Goal: Task Accomplishment & Management: Complete application form

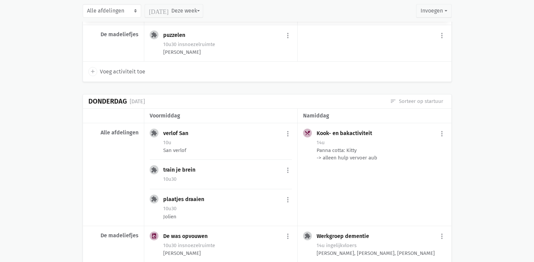
scroll to position [1523, 0]
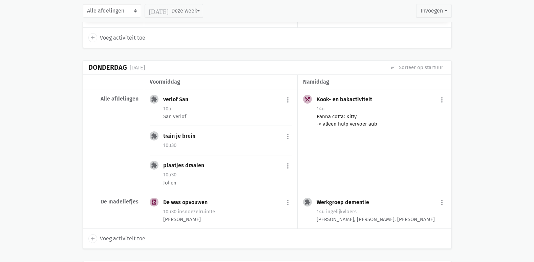
click at [346, 123] on div "Panna cotta: Kitty -> alleen hulp vervoer aub" at bounding box center [380, 120] width 129 height 15
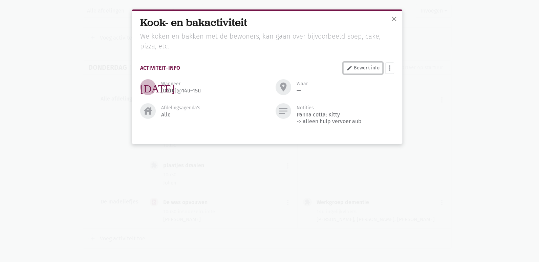
click at [359, 67] on link "edit Bewerk info" at bounding box center [362, 68] width 39 height 12
select select "14:00"
select select "15:00"
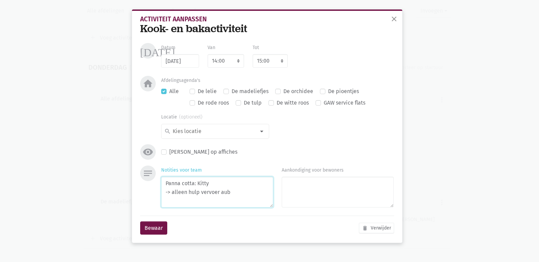
drag, startPoint x: 242, startPoint y: 193, endPoint x: 157, endPoint y: 194, distance: 85.7
click at [156, 194] on div "notes Notities voor team Panna cotta: Kitty -> alleen hulp vervoer aub Aankondi…" at bounding box center [266, 188] width 257 height 45
type textarea "Panna cotta: Kitty"
click at [148, 226] on button "Bewaar" at bounding box center [153, 228] width 27 height 14
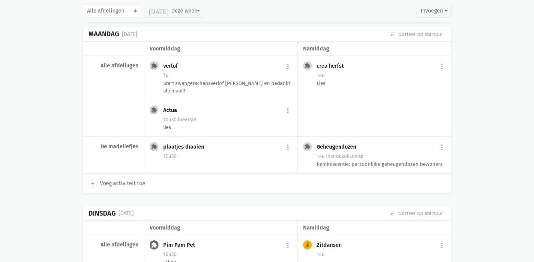
scroll to position [1032, 0]
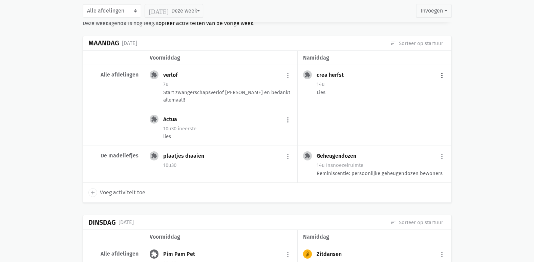
click at [443, 77] on button "more_vert" at bounding box center [442, 75] width 8 height 13
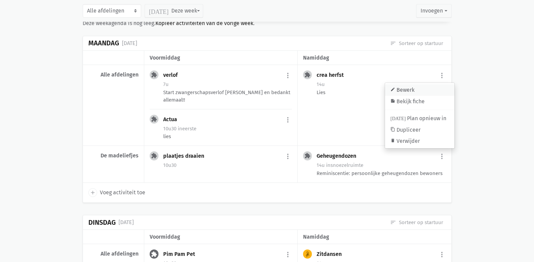
click at [427, 91] on link "edit Bewerk" at bounding box center [419, 90] width 69 height 12
select select "14:00"
select select "15:00"
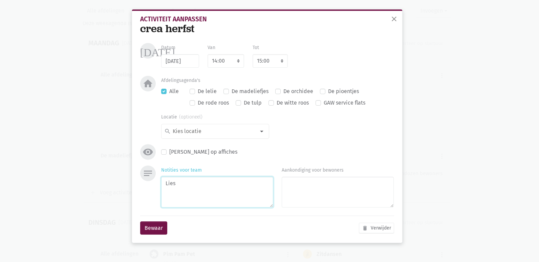
click at [206, 185] on textarea "Lies" at bounding box center [217, 192] width 112 height 31
click at [188, 194] on textarea "Lies, Julie en Kitty" at bounding box center [217, 192] width 112 height 31
click at [220, 183] on textarea "Lies, Julie en Kitty" at bounding box center [217, 192] width 112 height 31
type textarea "Lies, Julie en Kitty Boomschijven versieren"
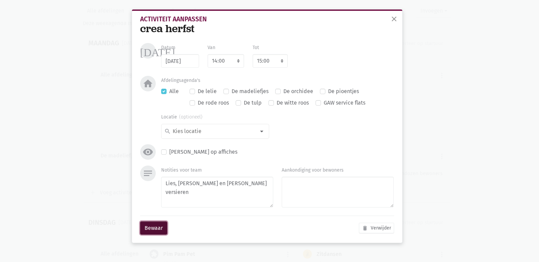
click at [153, 233] on button "Bewaar" at bounding box center [153, 228] width 27 height 14
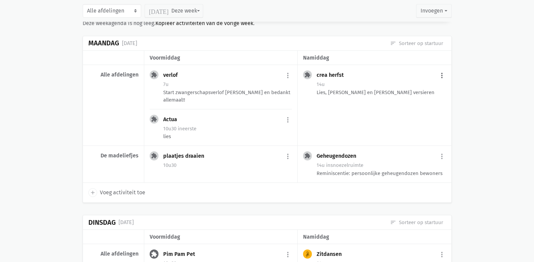
click at [441, 74] on button "more_vert" at bounding box center [442, 75] width 8 height 13
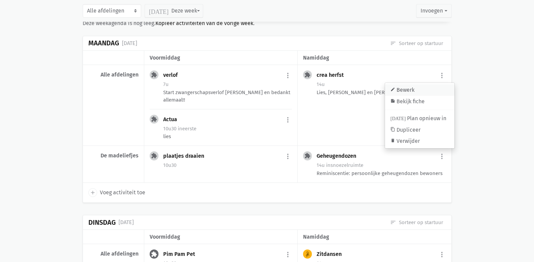
click at [419, 91] on link "edit Bewerk" at bounding box center [419, 90] width 69 height 12
select select "14:00"
select select "15:00"
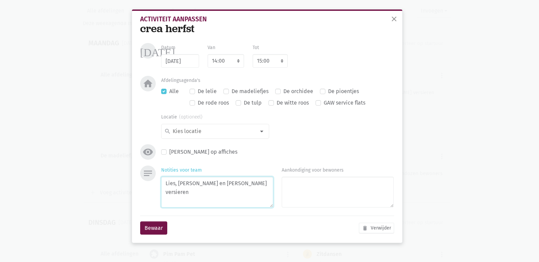
click at [225, 195] on textarea "Lies, Julie en Kitty Boomschijven versieren" at bounding box center [217, 192] width 112 height 31
type textarea "Lies, Julie en Kitty Boomschijven versieren en vastkleven met lijmpistool"
click at [153, 228] on button "Bewaar" at bounding box center [153, 228] width 27 height 14
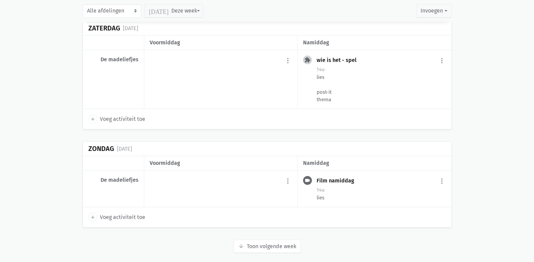
scroll to position [1950, 0]
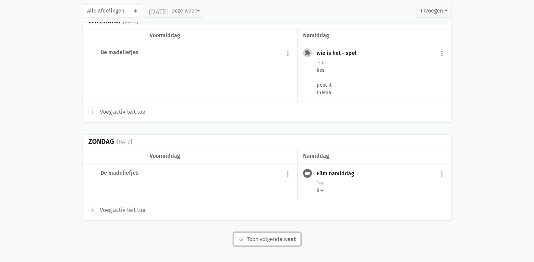
click at [285, 241] on button "arrow_downward Week wordt geladen Toon volgende week" at bounding box center [267, 240] width 67 height 14
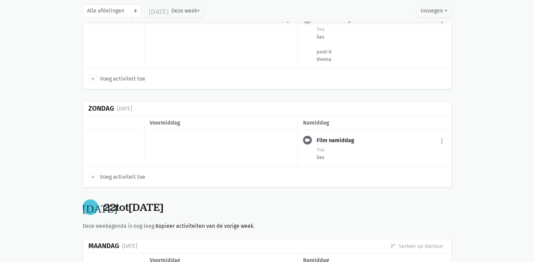
scroll to position [2085, 0]
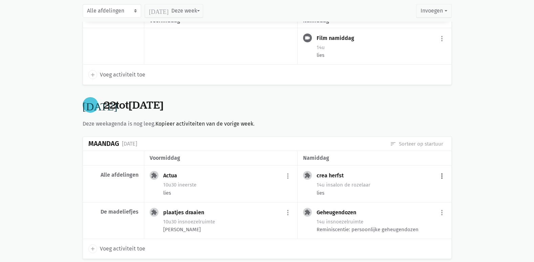
click at [443, 173] on button "more_vert" at bounding box center [442, 176] width 8 height 13
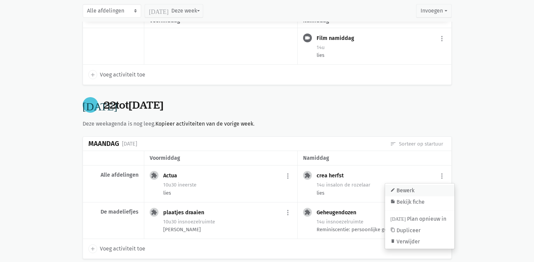
click at [405, 192] on link "edit Bewerk" at bounding box center [419, 191] width 69 height 12
select select "14:00"
select select "15:00"
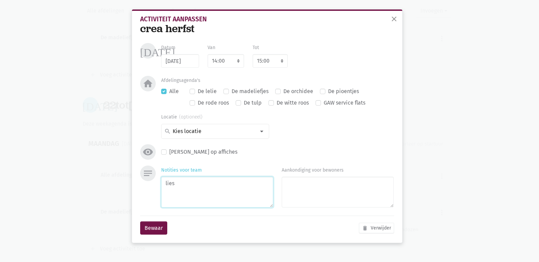
click at [187, 182] on textarea "lies" at bounding box center [217, 192] width 112 height 31
type textarea "lies, Kitty en Julie Boomschijven versieren en vast kleven met lijmpistool"
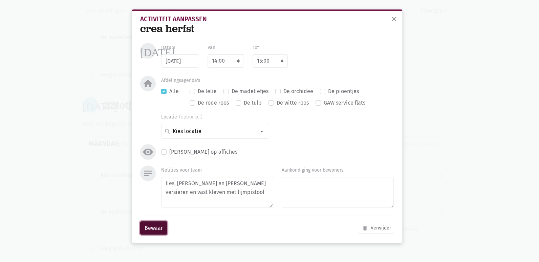
click at [161, 231] on button "Bewaar" at bounding box center [153, 228] width 27 height 14
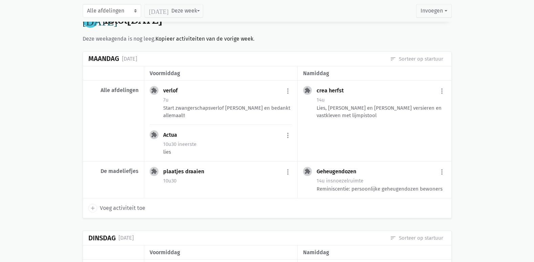
scroll to position [934, 0]
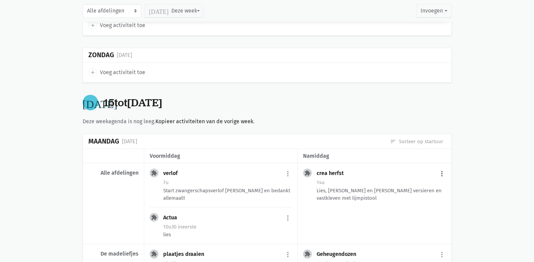
click at [441, 173] on button "more_vert" at bounding box center [442, 173] width 8 height 13
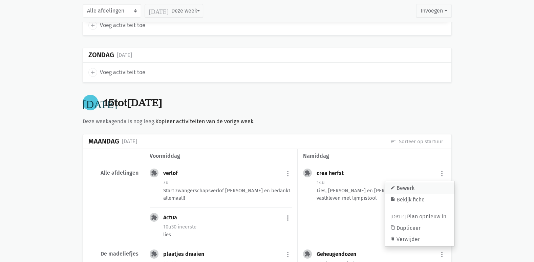
click at [413, 188] on link "edit Bewerk" at bounding box center [419, 188] width 69 height 12
select select "14:00"
select select "15:00"
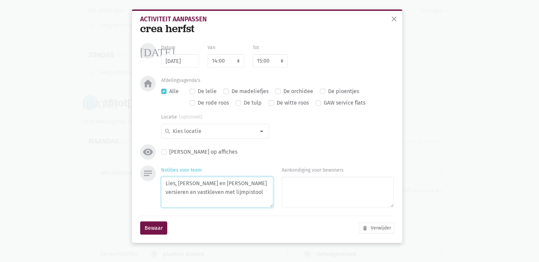
drag, startPoint x: 215, startPoint y: 182, endPoint x: 178, endPoint y: 182, distance: 36.2
click at [178, 182] on textarea "Lies, Julie en Kitty Boomschijven versieren en vastkleven met lijmpistool" at bounding box center [217, 192] width 112 height 31
drag, startPoint x: 207, startPoint y: 200, endPoint x: 160, endPoint y: 194, distance: 47.5
click at [160, 194] on div "Notities voor team Lies Boomschijven versieren en vastkleven met lijmpistool" at bounding box center [217, 188] width 121 height 45
type textarea "Lies"
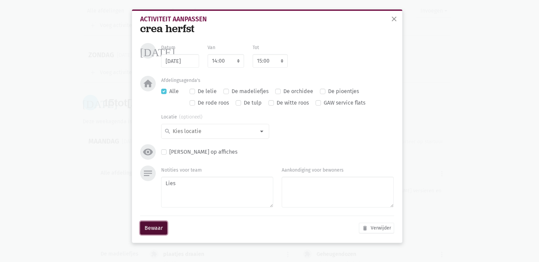
click at [152, 227] on button "Bewaar" at bounding box center [153, 228] width 27 height 14
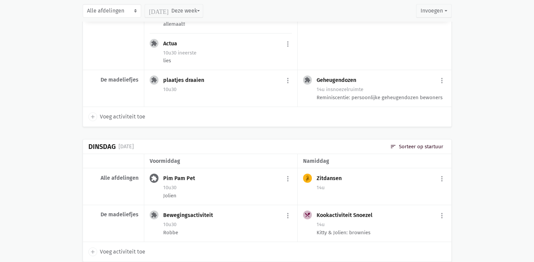
scroll to position [1137, 0]
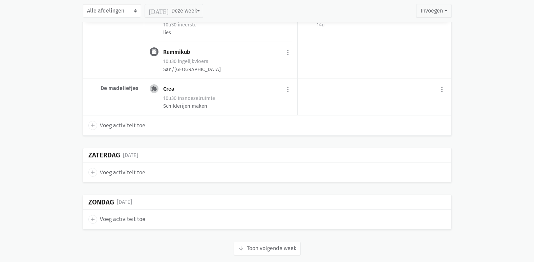
scroll to position [2898, 0]
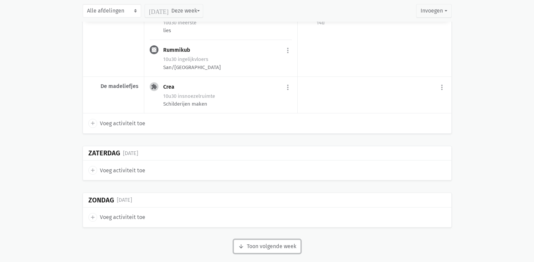
click at [257, 240] on button "arrow_downward Week wordt geladen Toon volgende week" at bounding box center [267, 247] width 67 height 14
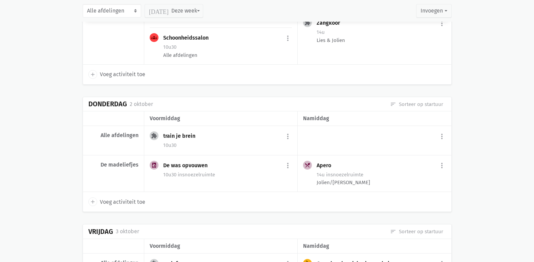
scroll to position [3541, 0]
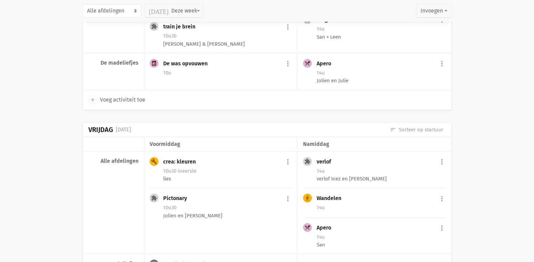
scroll to position [711, 0]
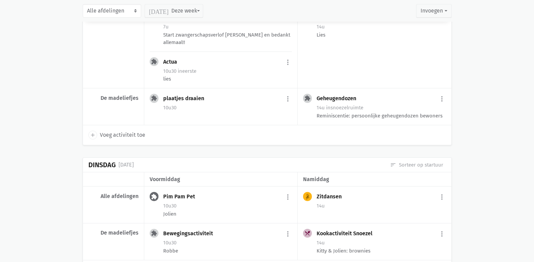
drag, startPoint x: 165, startPoint y: 188, endPoint x: 499, endPoint y: 141, distance: 337.0
click at [499, 141] on main "Onze fiches Gedeelde fiches Themakalender Evaluatie Planning Weekoverzicht prin…" at bounding box center [267, 26] width 534 height 2159
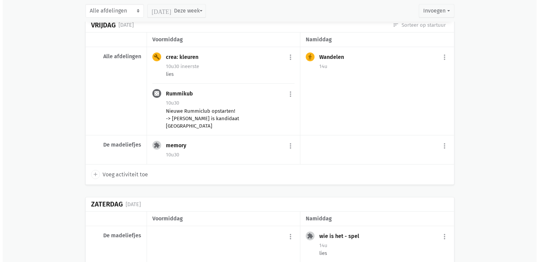
scroll to position [1760, 0]
click at [121, 174] on span "Voeg activiteit toe" at bounding box center [122, 174] width 45 height 9
select select "14:00"
select select "15:00"
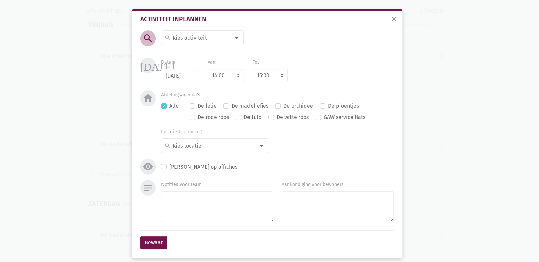
click at [212, 41] on input at bounding box center [201, 38] width 59 height 9
type input "Kook"
click at [212, 63] on label "Kookactiviteit Snoezel" at bounding box center [199, 63] width 55 height 9
click at [174, 202] on textarea "Notities voor team" at bounding box center [217, 206] width 112 height 31
type textarea "Panna cotta afwerken"
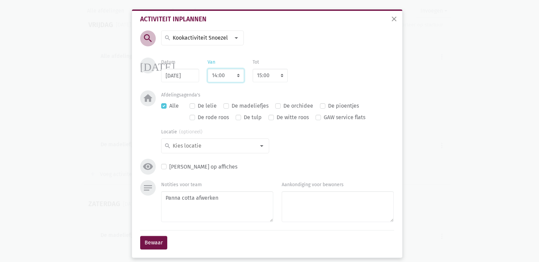
click at [230, 74] on select "7:00 7:15 7:30 7:45 8:00 8:15 8:30 8:45 9:00 9:15 9:30 9:45 10:00 10:15 10:30 1…" at bounding box center [225, 76] width 37 height 14
select select "10:00"
click at [207, 69] on select "7:00 7:15 7:30 7:45 8:00 8:15 8:30 8:45 9:00 9:15 9:30 9:45 10:00 10:15 10:30 1…" at bounding box center [225, 76] width 37 height 14
select select "11:00"
click at [158, 245] on button "Bewaar" at bounding box center [153, 243] width 27 height 14
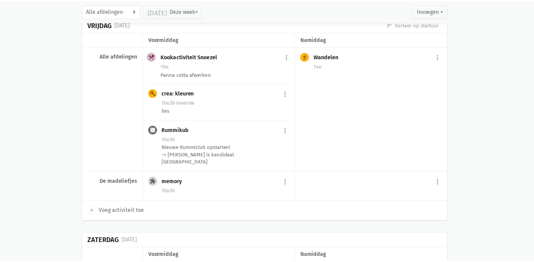
scroll to position [1732, 0]
